Goal: Transaction & Acquisition: Purchase product/service

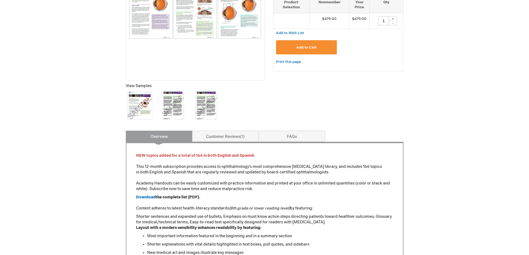
scroll to position [137, 0]
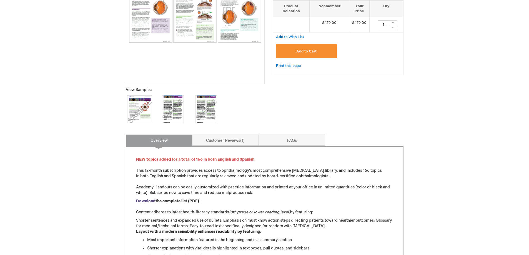
click at [147, 202] on strong "Download" at bounding box center [145, 201] width 19 height 5
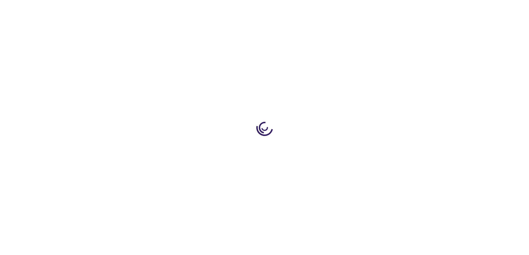
type input "1"
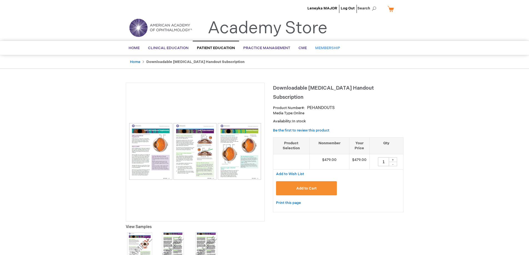
click at [330, 47] on span "Membership" at bounding box center [327, 48] width 25 height 4
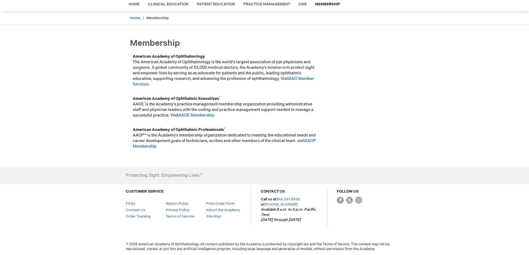
scroll to position [44, 0]
click at [304, 76] on link "AAO Member Services" at bounding box center [223, 81] width 181 height 10
